Goal: Task Accomplishment & Management: Use online tool/utility

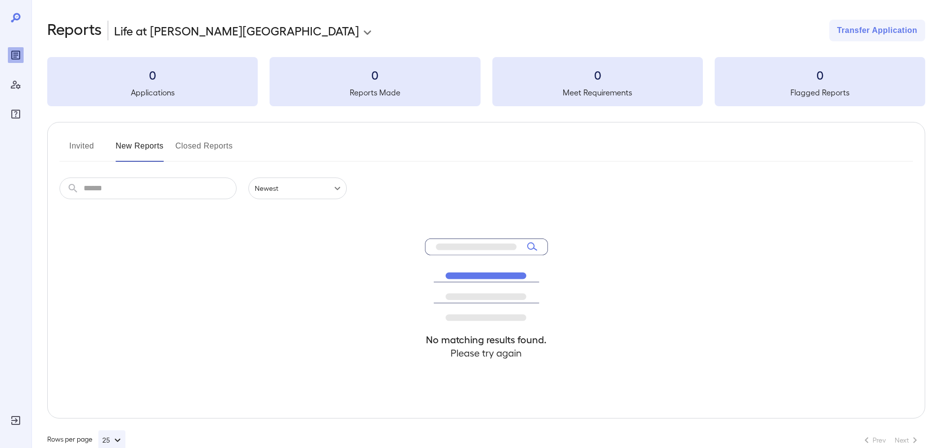
scroll to position [21, 0]
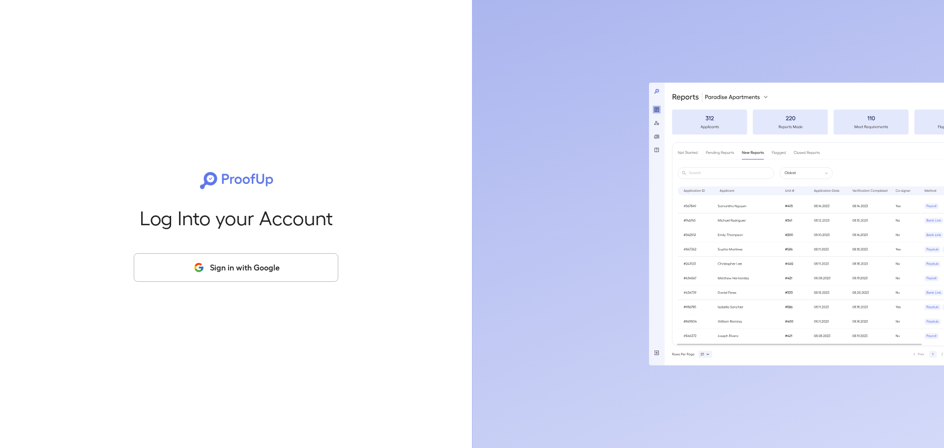
click at [302, 270] on button "Sign in with Google" at bounding box center [236, 267] width 205 height 29
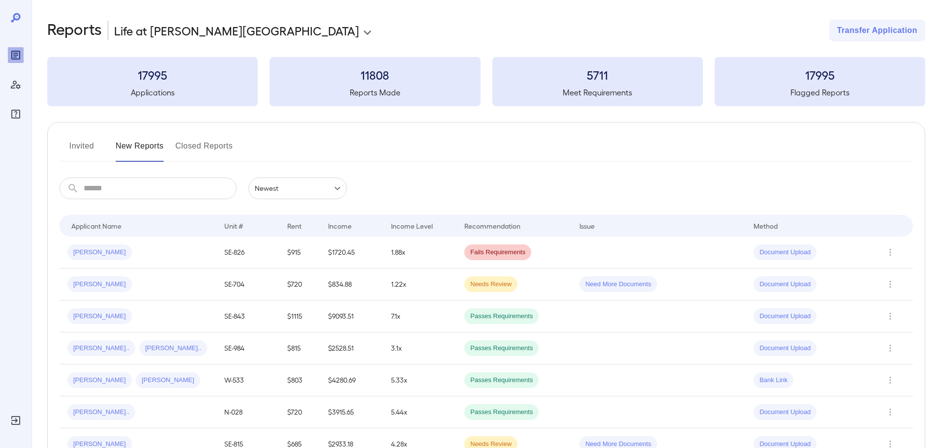
scroll to position [98, 0]
